Goal: Task Accomplishment & Management: Complete application form

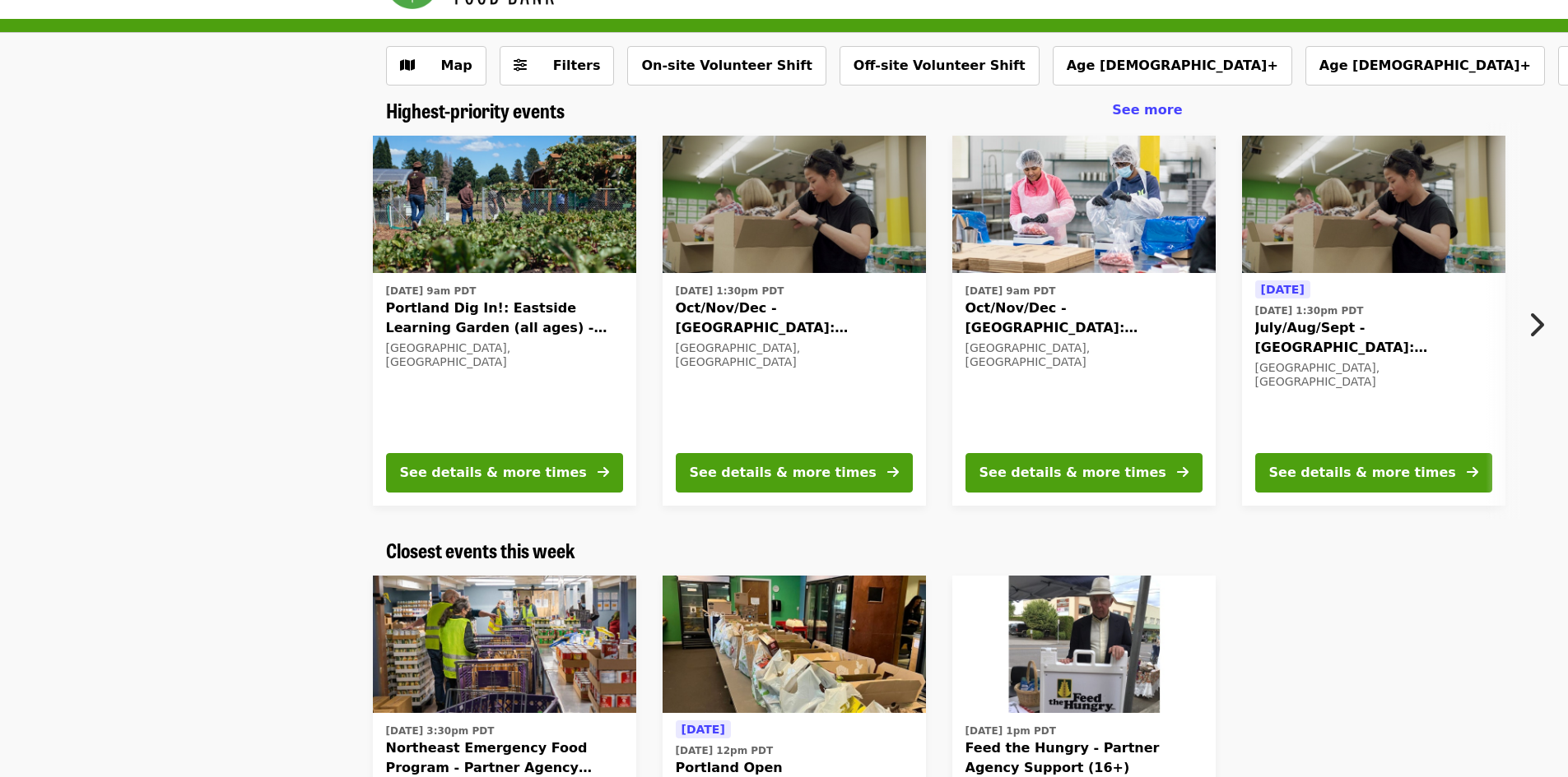
scroll to position [82, 0]
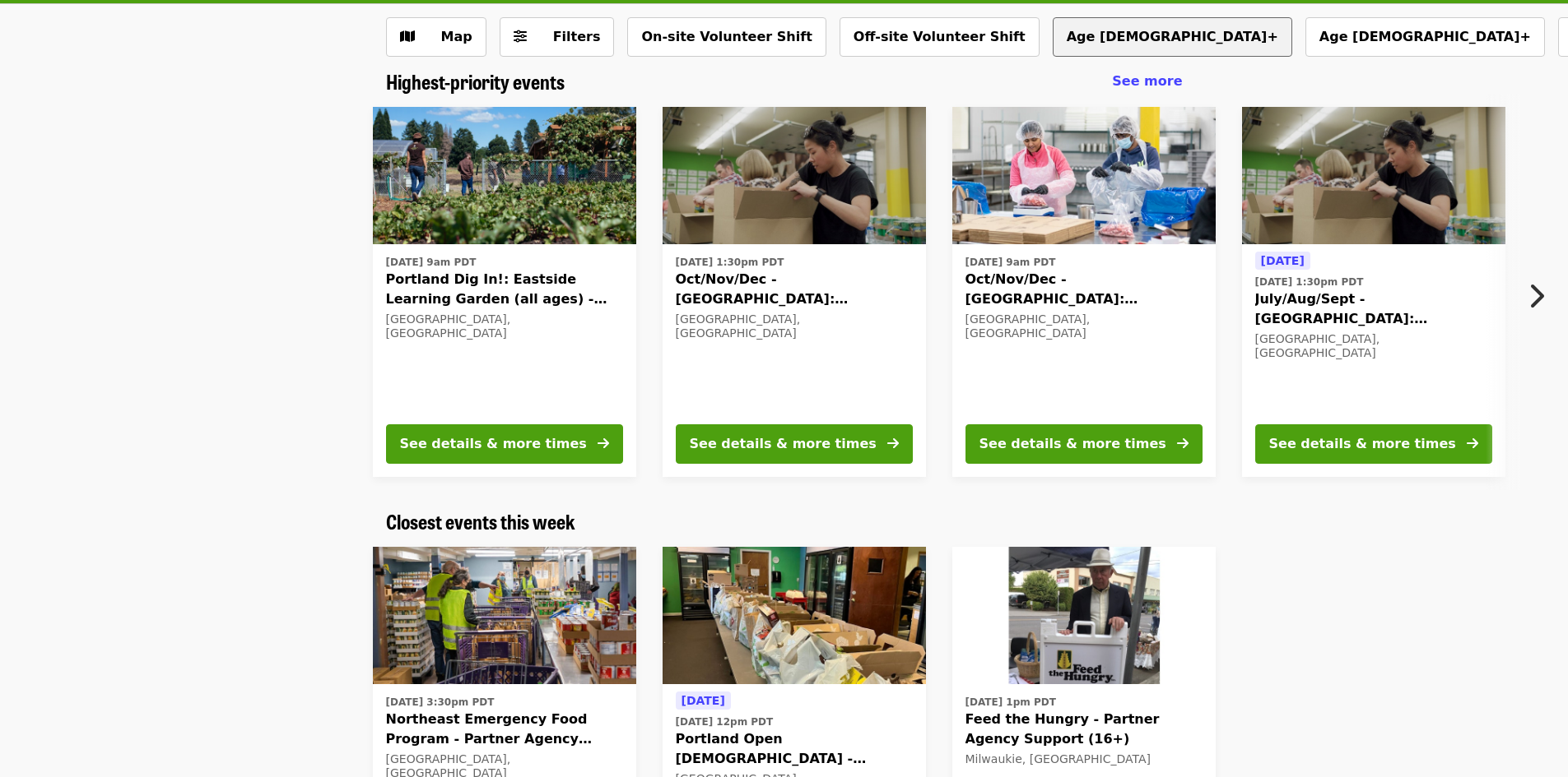
click at [1053, 31] on button "Age [DEMOGRAPHIC_DATA]+" at bounding box center [1172, 37] width 240 height 40
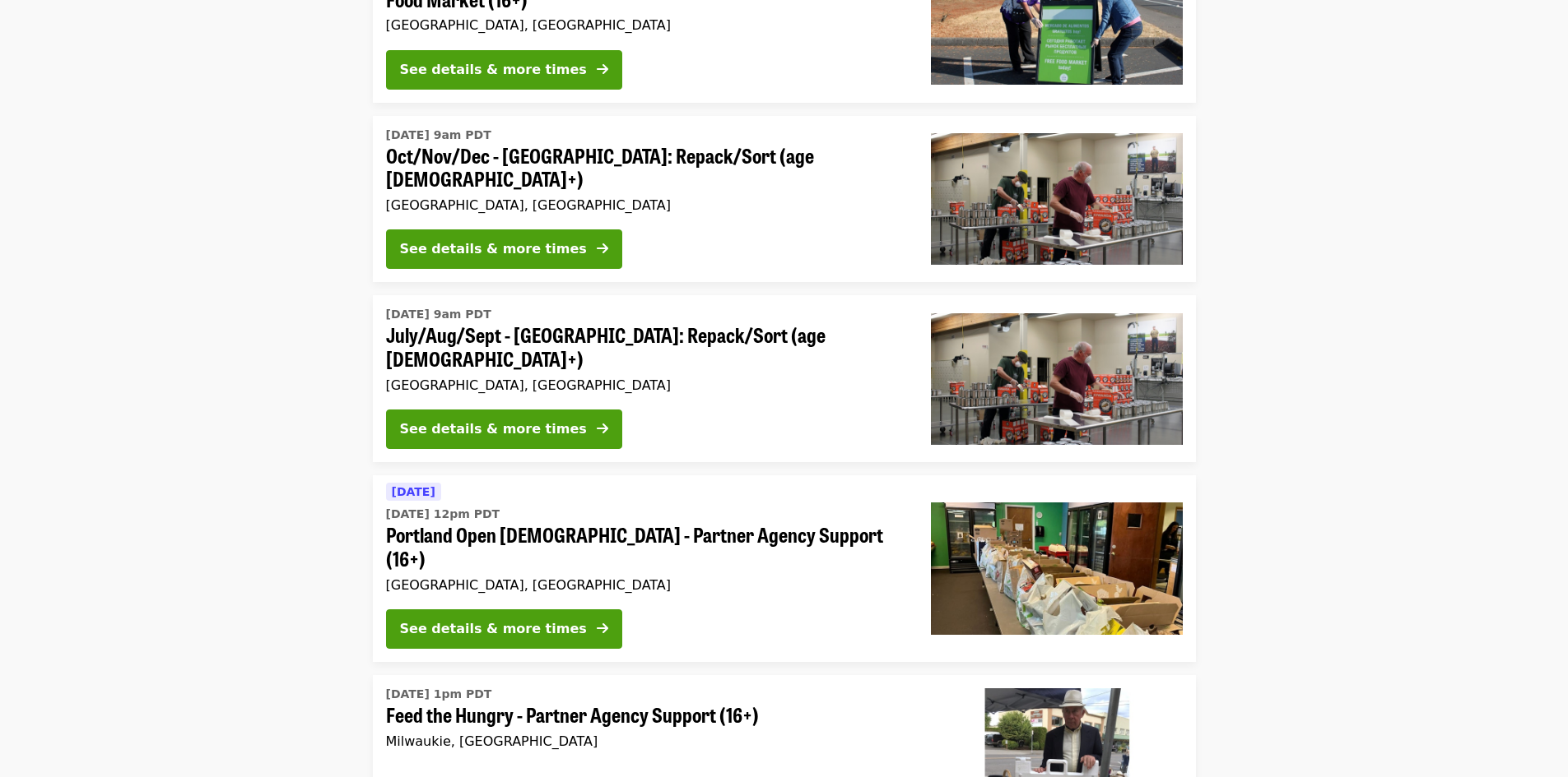
scroll to position [329, 0]
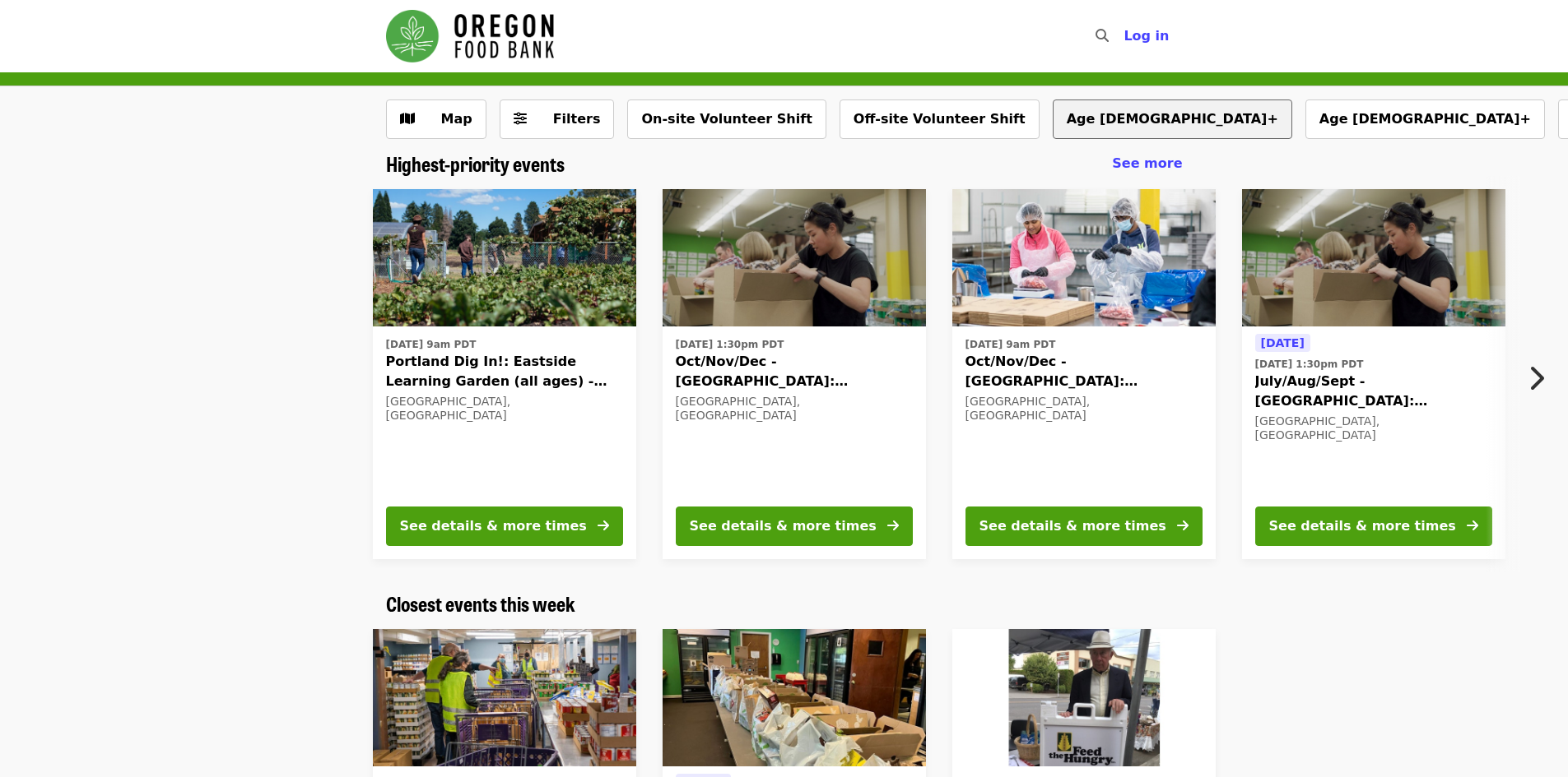
click at [1053, 109] on button "Age [DEMOGRAPHIC_DATA]+" at bounding box center [1172, 119] width 240 height 40
